Goal: Information Seeking & Learning: Learn about a topic

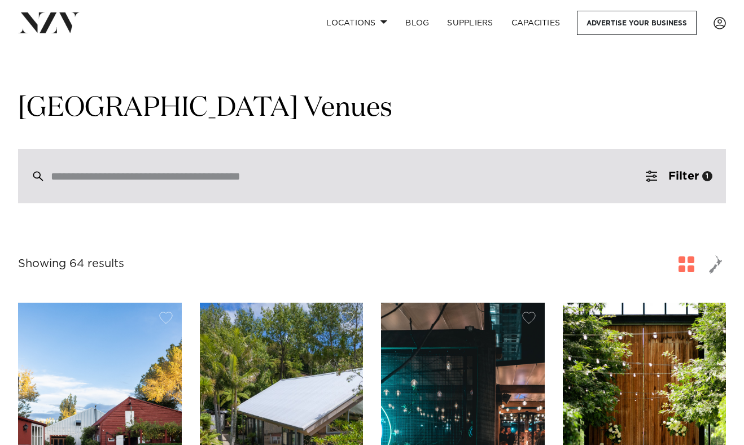
click at [211, 176] on input "search" at bounding box center [348, 176] width 594 height 12
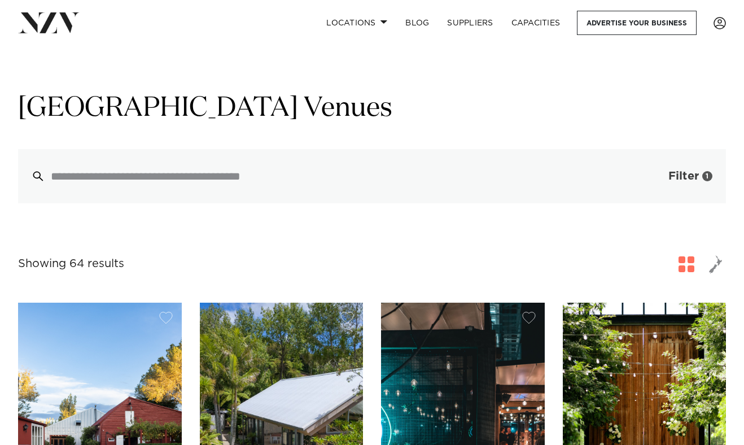
click at [689, 174] on span "Filter" at bounding box center [683, 175] width 30 height 11
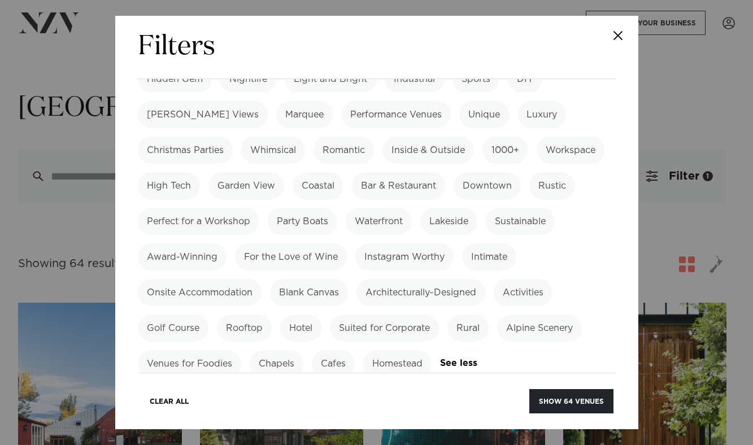
scroll to position [385, 0]
click at [284, 175] on label "Garden View" at bounding box center [246, 186] width 76 height 27
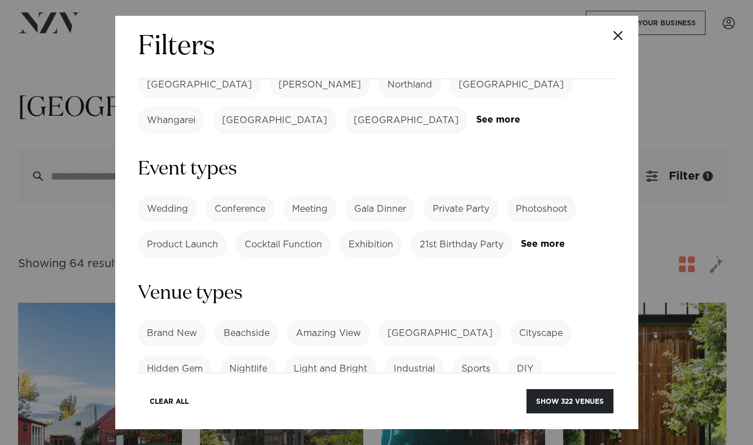
scroll to position [68, 0]
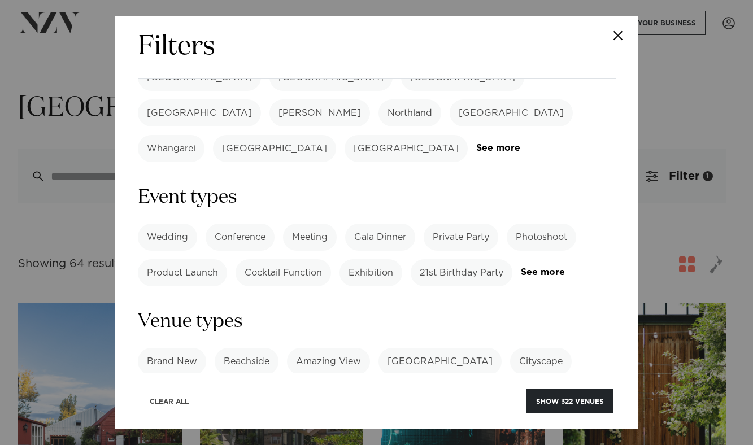
click at [172, 403] on button "Clear All" at bounding box center [169, 401] width 58 height 24
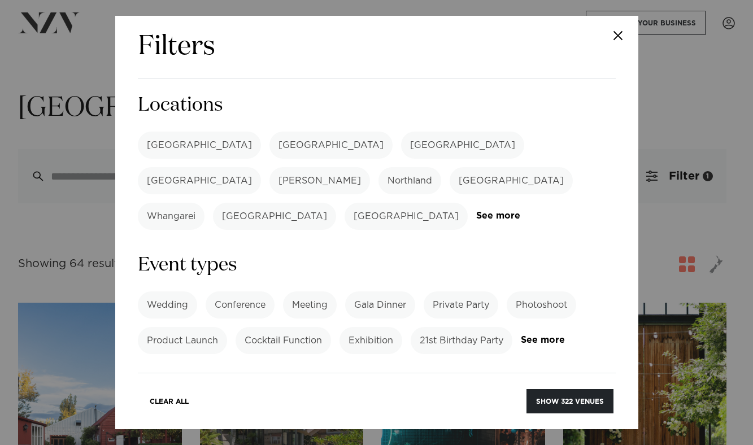
click at [172, 143] on label "[GEOGRAPHIC_DATA]" at bounding box center [199, 145] width 123 height 27
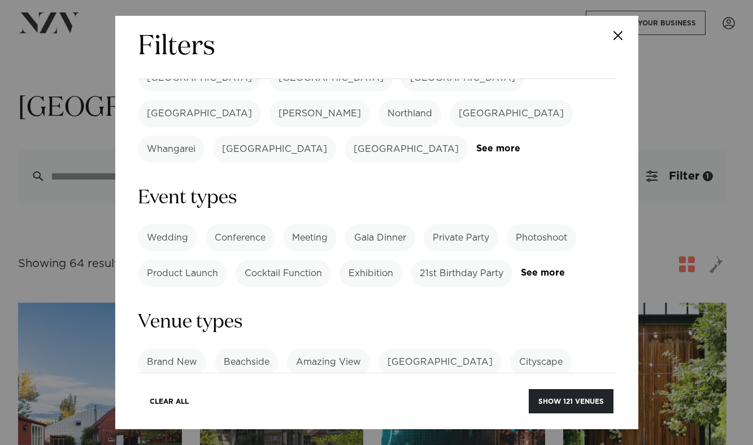
scroll to position [73, 0]
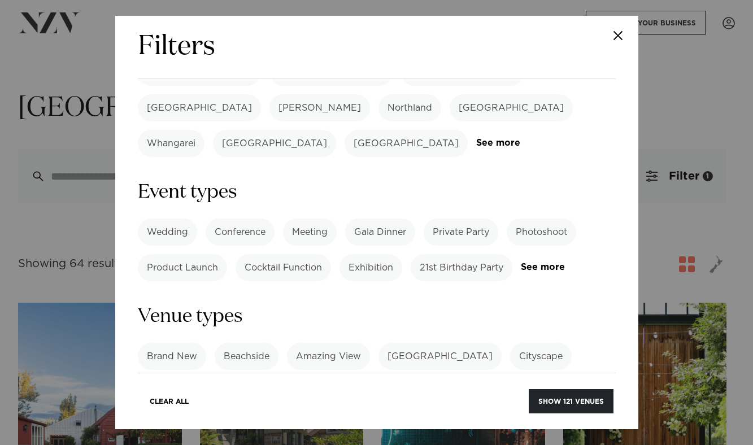
click at [179, 218] on label "Wedding" at bounding box center [167, 231] width 59 height 27
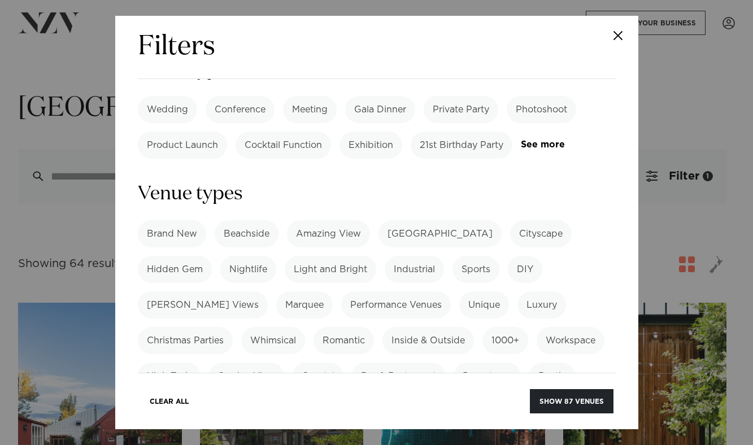
scroll to position [195, 0]
click at [413, 220] on label "[GEOGRAPHIC_DATA]" at bounding box center [439, 233] width 123 height 27
click at [561, 404] on button "Show 11 venues" at bounding box center [572, 401] width 81 height 24
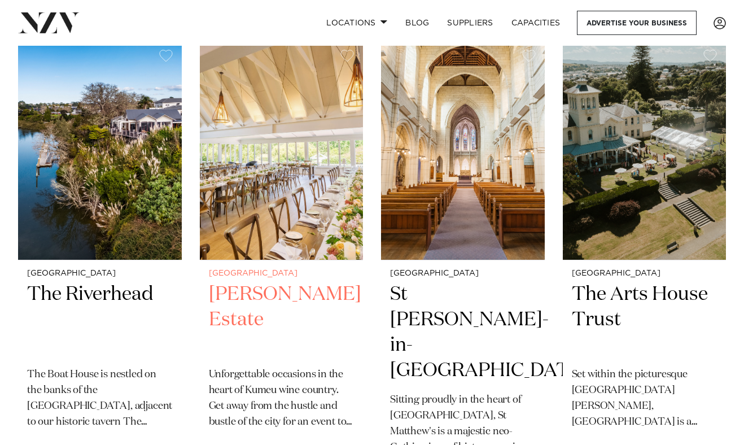
scroll to position [269, 0]
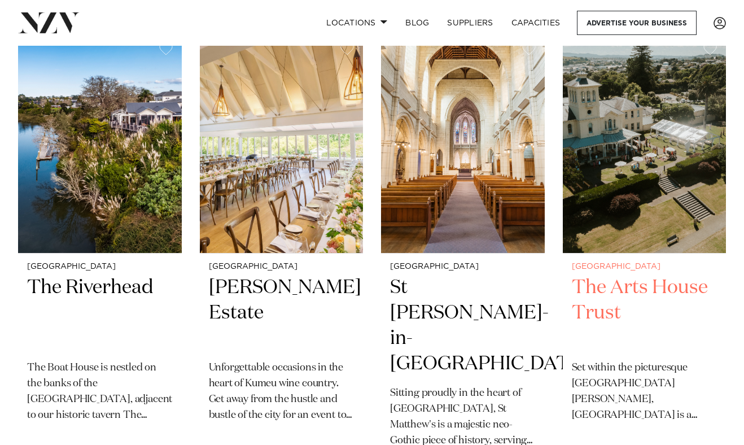
click at [629, 301] on h2 "The Arts House Trust" at bounding box center [645, 313] width 146 height 76
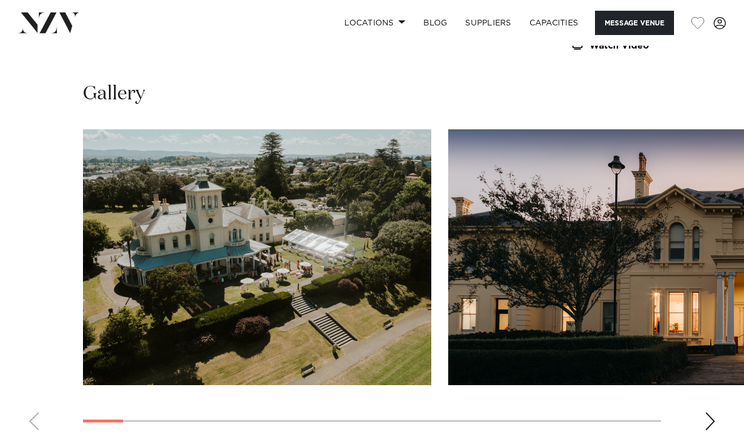
scroll to position [1135, 0]
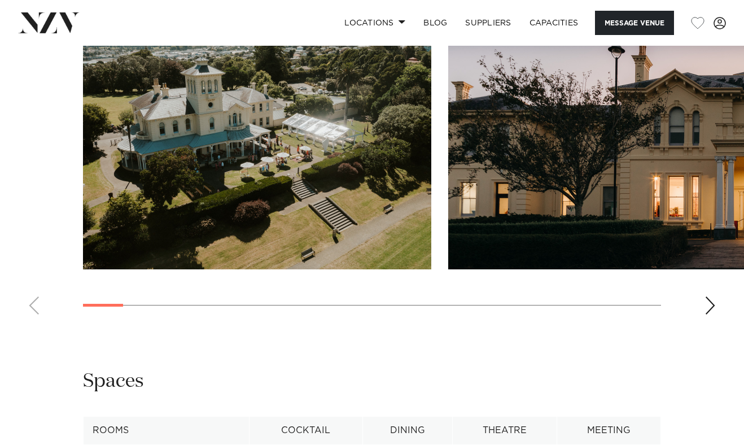
click at [709, 314] on div "Next slide" at bounding box center [710, 305] width 11 height 18
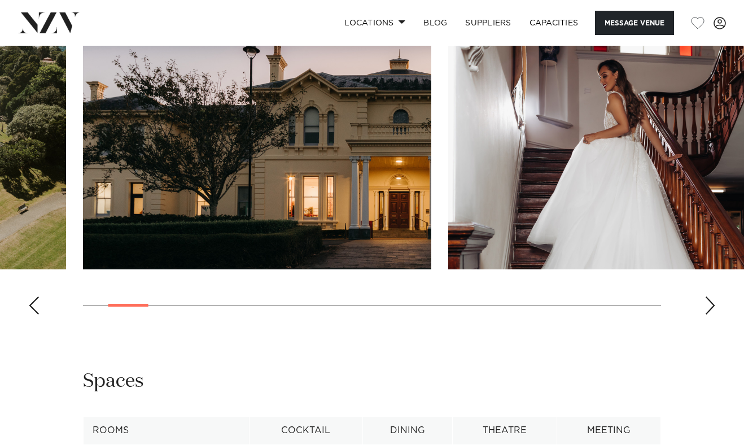
click at [709, 314] on div "Next slide" at bounding box center [710, 305] width 11 height 18
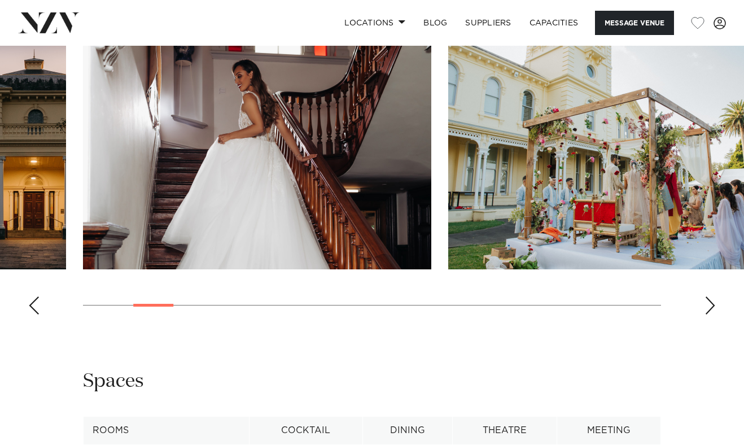
click at [709, 314] on div "Next slide" at bounding box center [710, 305] width 11 height 18
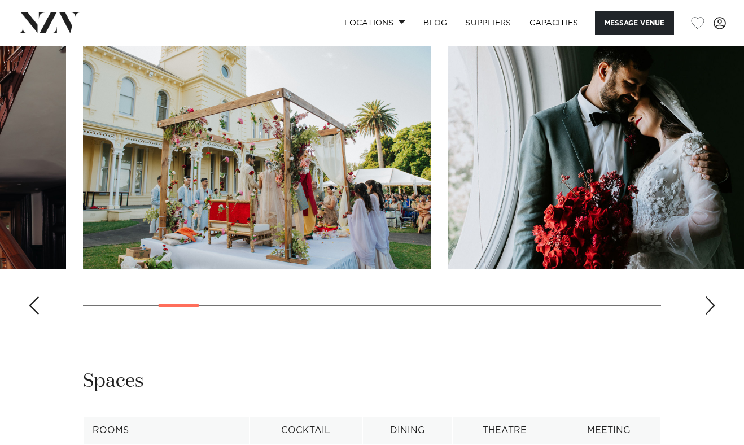
click at [709, 314] on div "Next slide" at bounding box center [710, 305] width 11 height 18
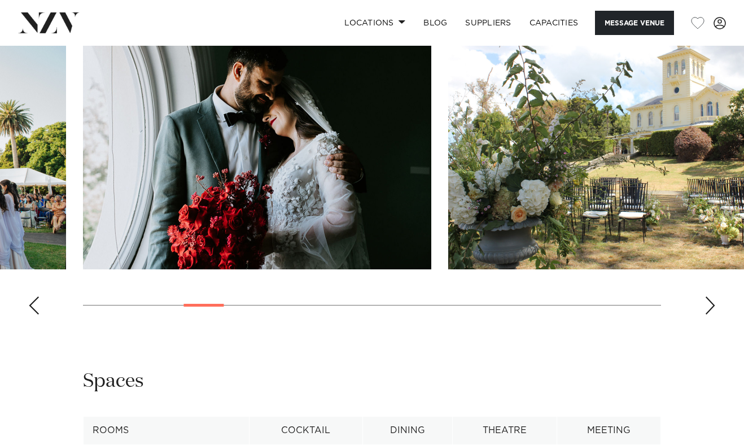
click at [711, 314] on div "Next slide" at bounding box center [710, 305] width 11 height 18
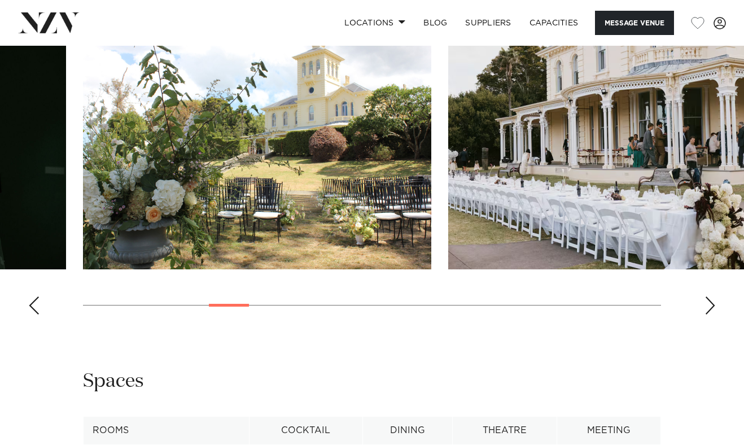
click at [709, 314] on div "Next slide" at bounding box center [710, 305] width 11 height 18
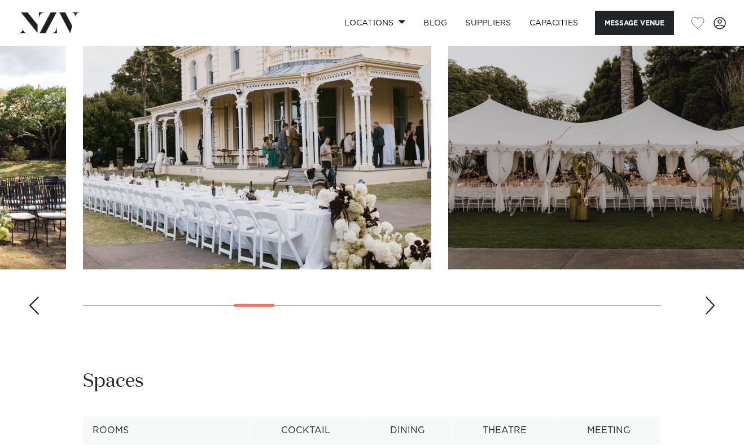
click at [709, 314] on div "Next slide" at bounding box center [710, 305] width 11 height 18
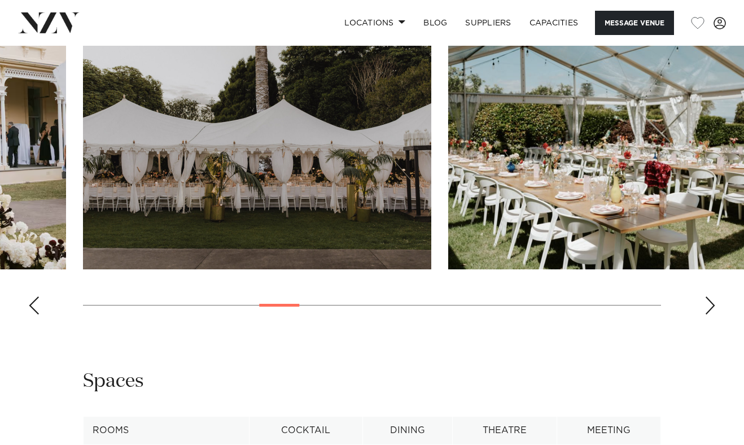
click at [710, 314] on div "Next slide" at bounding box center [710, 305] width 11 height 18
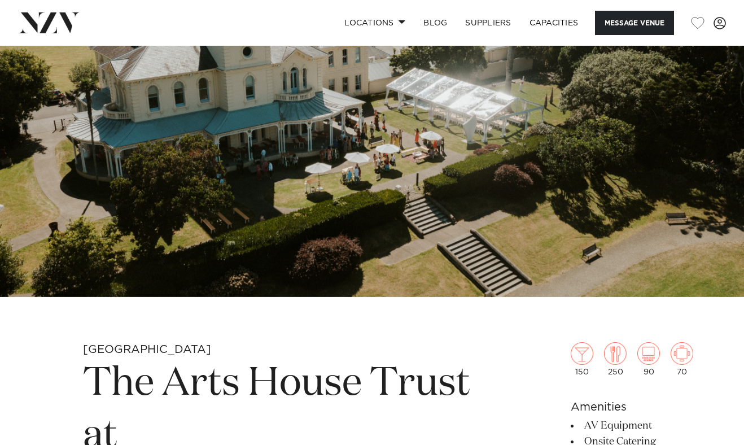
scroll to position [0, 0]
